Goal: Find specific page/section: Find specific page/section

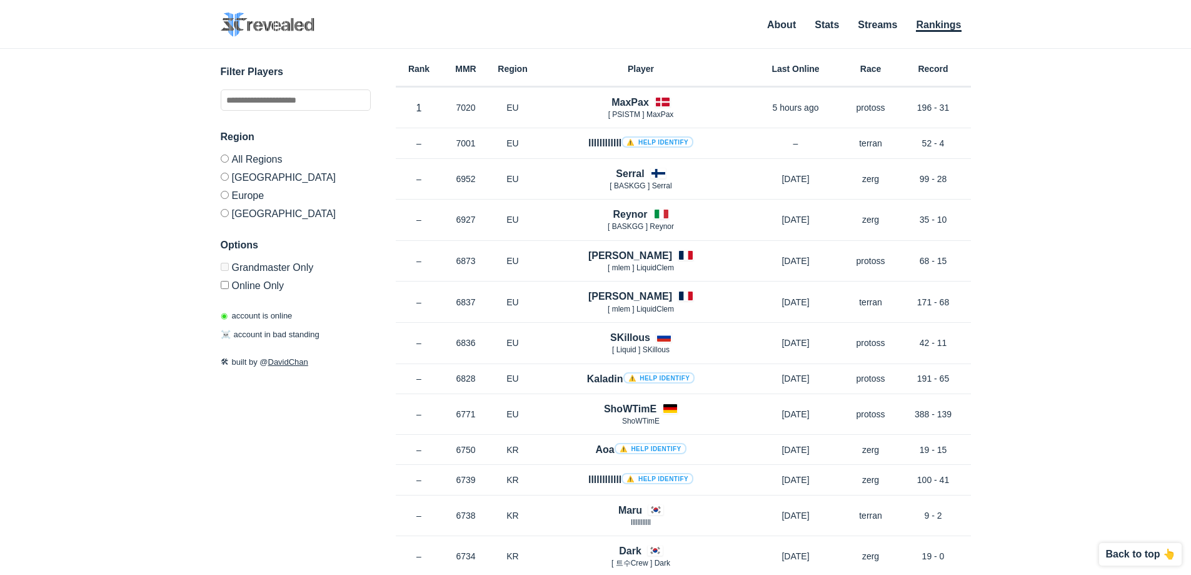
click at [261, 204] on label "[GEOGRAPHIC_DATA]" at bounding box center [296, 211] width 150 height 15
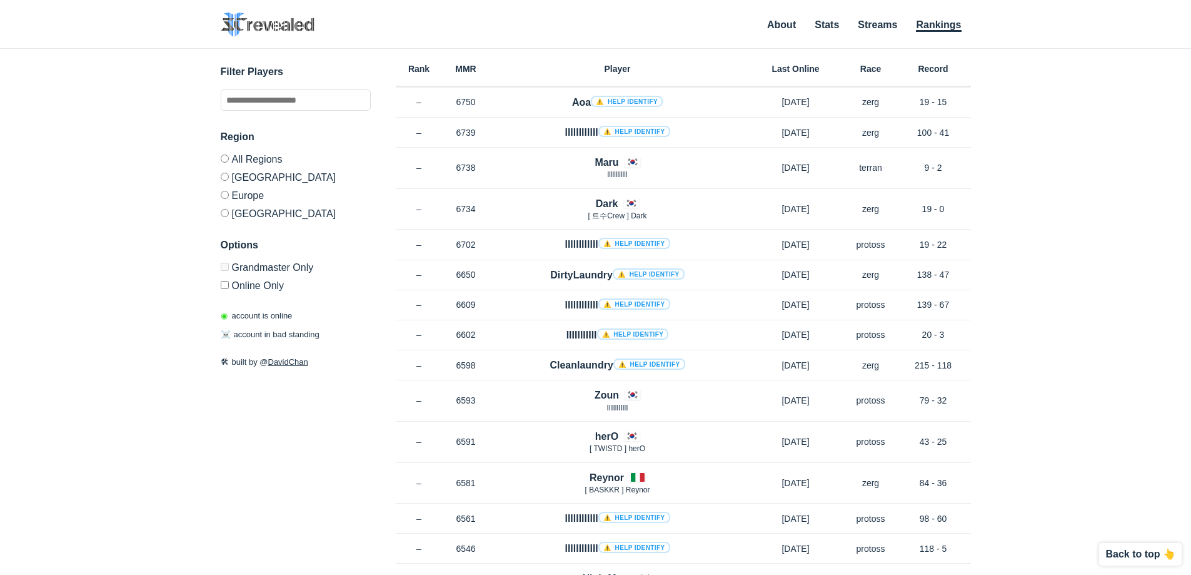
click at [257, 283] on label "Online Only" at bounding box center [296, 283] width 150 height 15
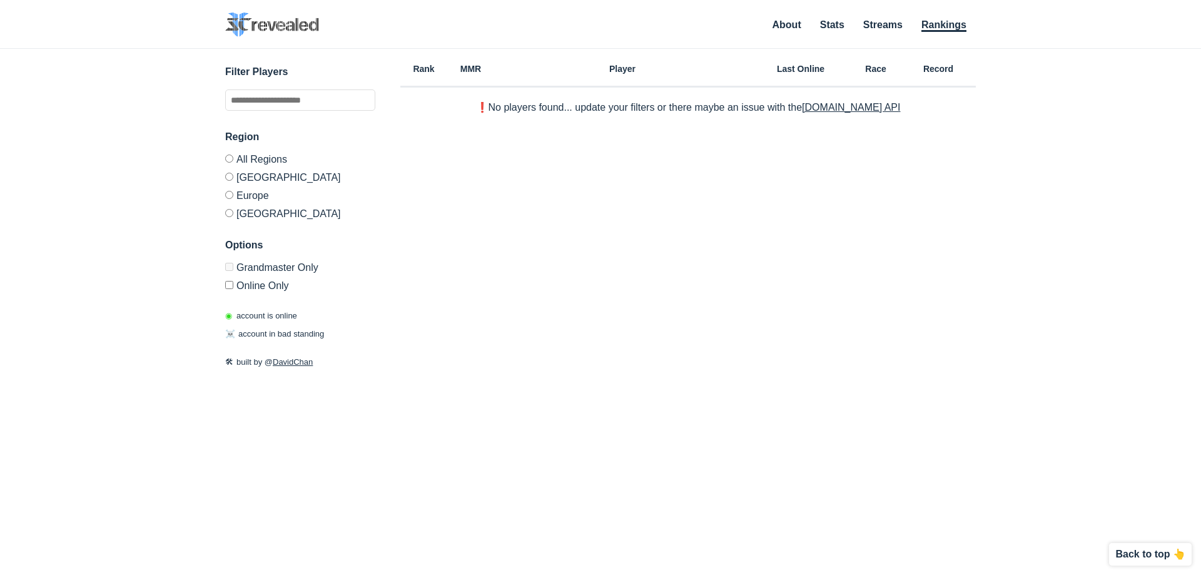
click at [257, 283] on label "Online Only" at bounding box center [300, 283] width 150 height 15
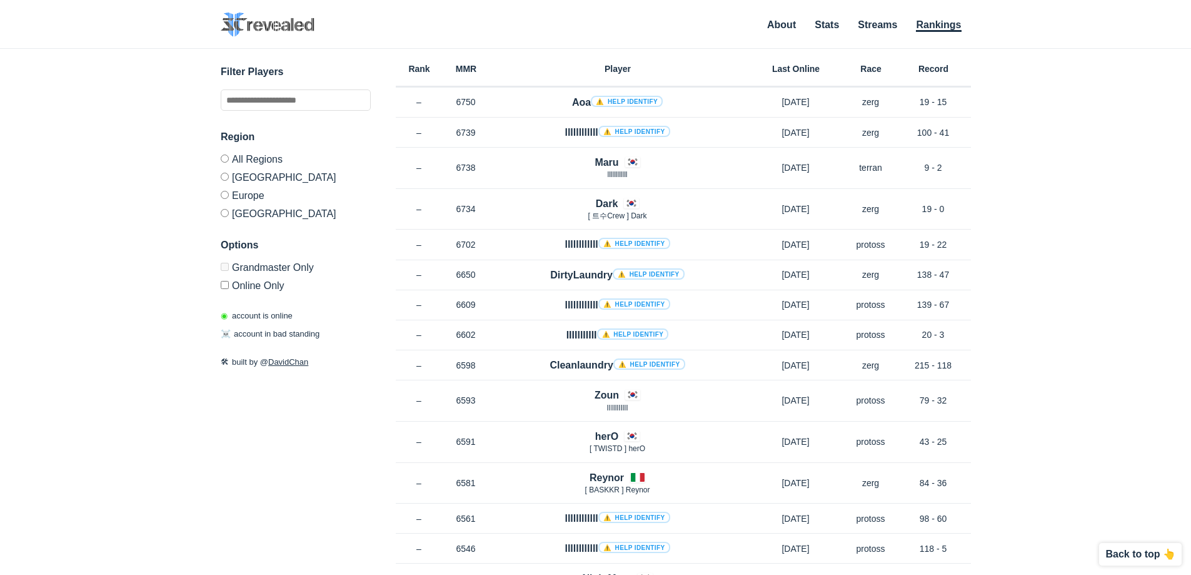
click at [241, 191] on label "Europe" at bounding box center [296, 195] width 150 height 18
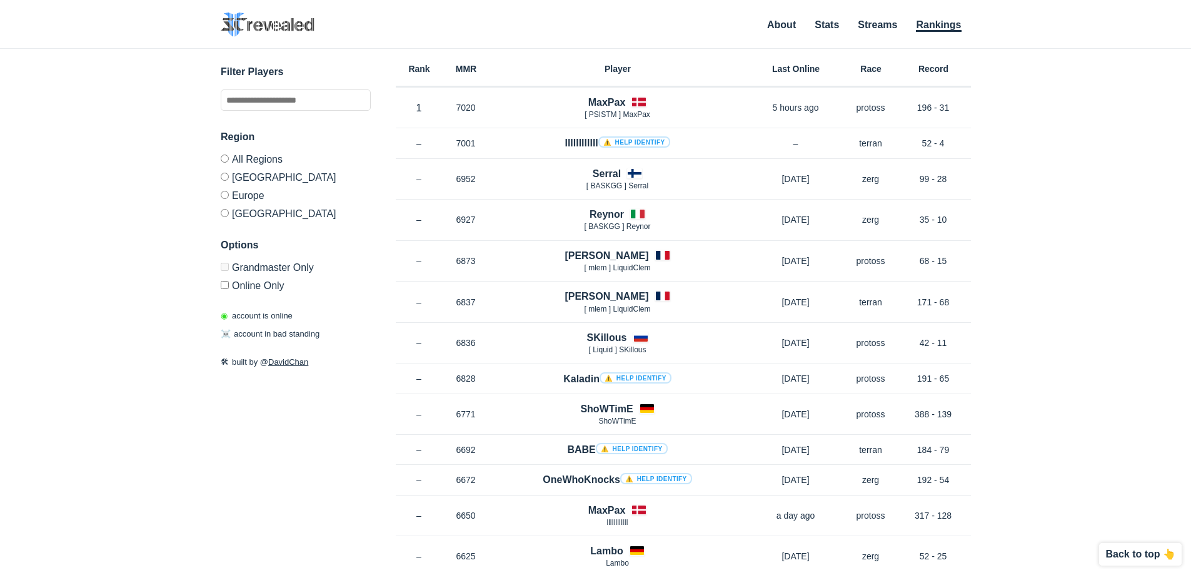
click at [258, 283] on label "Online Only" at bounding box center [296, 283] width 150 height 15
